Goal: Task Accomplishment & Management: Manage account settings

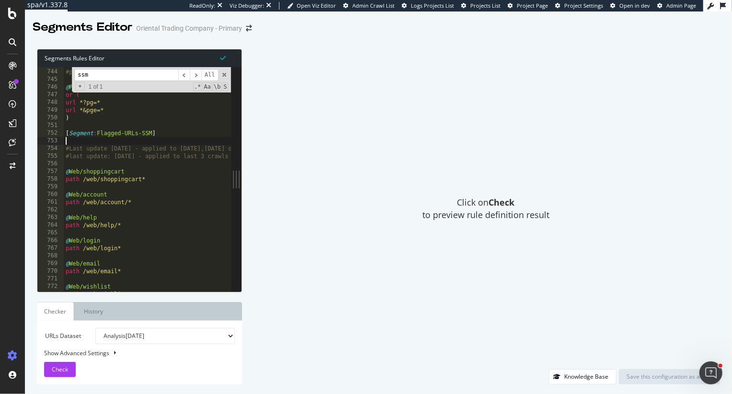
scroll to position [3523, 0]
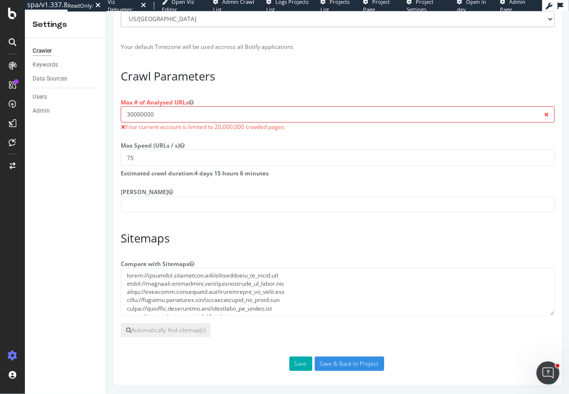
click at [131, 108] on input "30000000" at bounding box center [337, 114] width 434 height 16
click at [129, 112] on input "30000000" at bounding box center [337, 114] width 434 height 16
click at [303, 358] on button "Save" at bounding box center [300, 363] width 23 height 14
